Goal: Browse casually

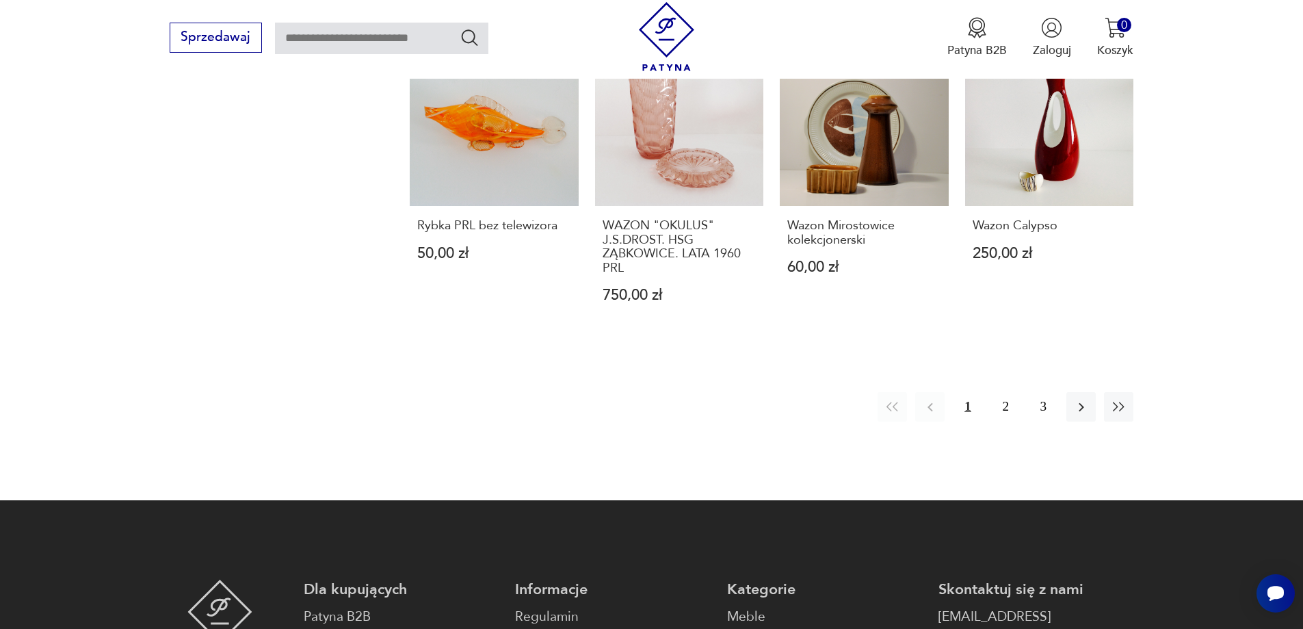
scroll to position [1529, 0]
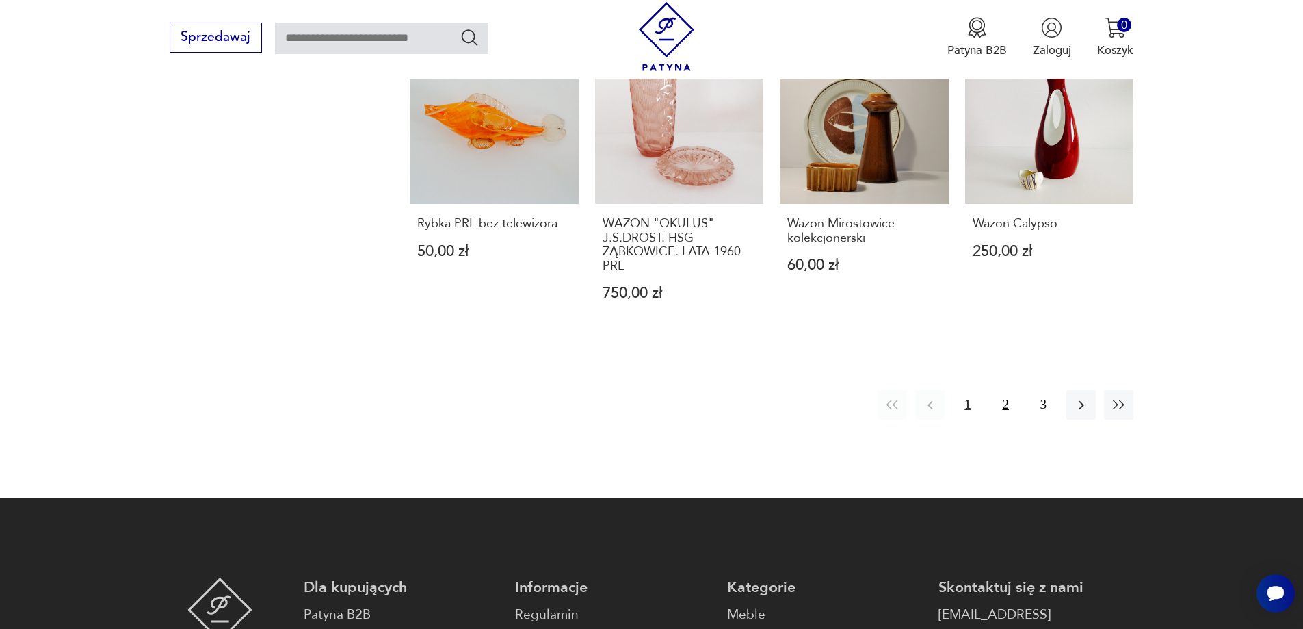
click at [1006, 402] on button "2" at bounding box center [1005, 404] width 29 height 29
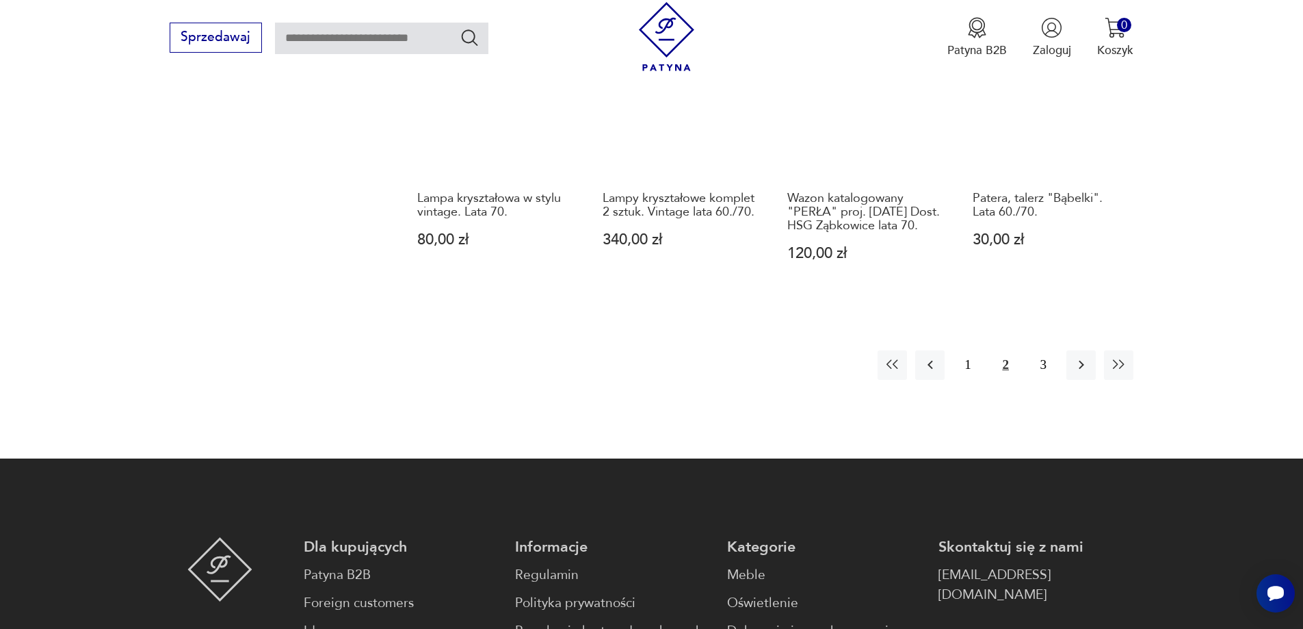
scroll to position [1597, 0]
